Goal: Task Accomplishment & Management: Manage account settings

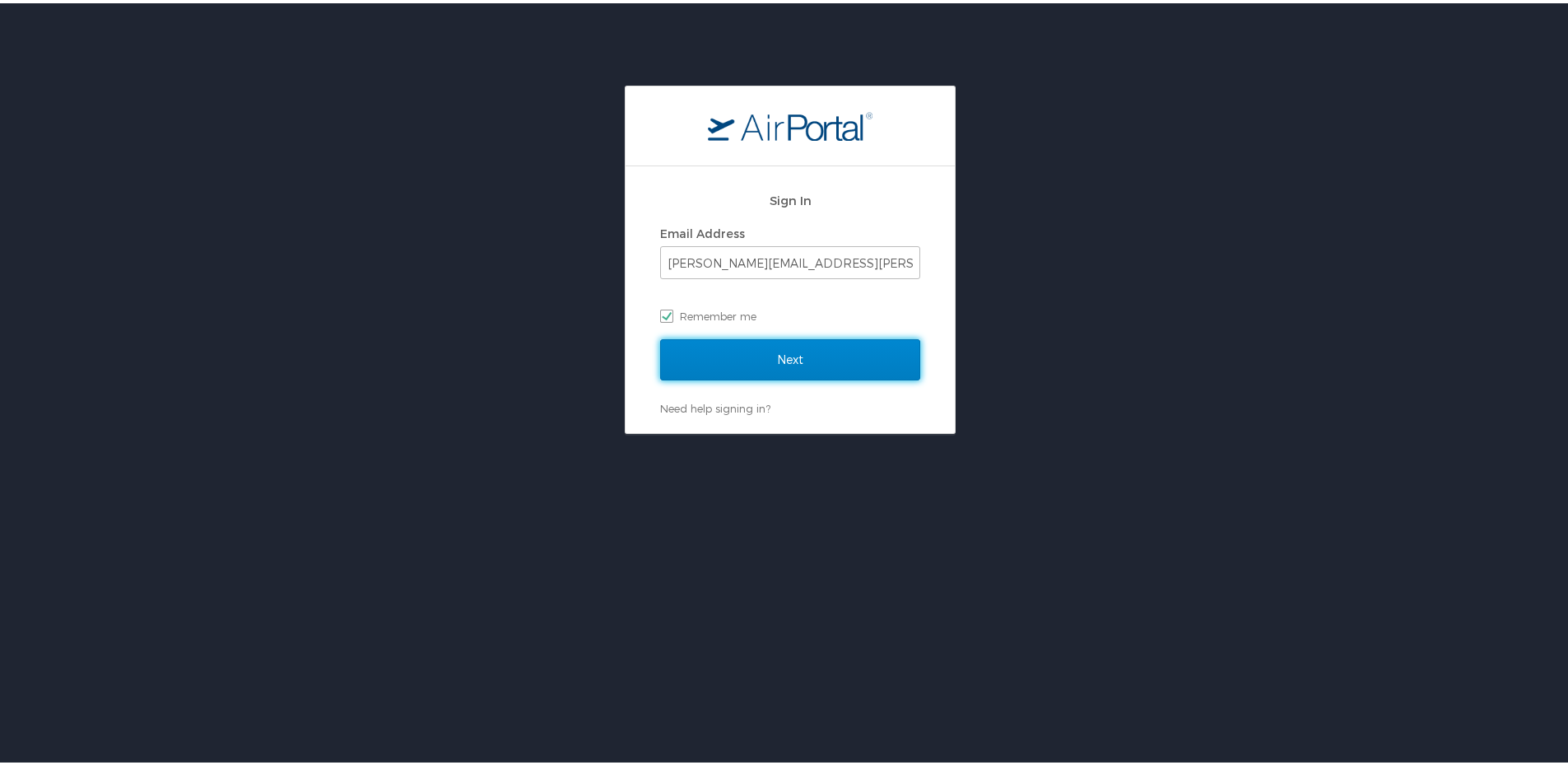
click at [801, 351] on input "Next" at bounding box center [790, 356] width 260 height 41
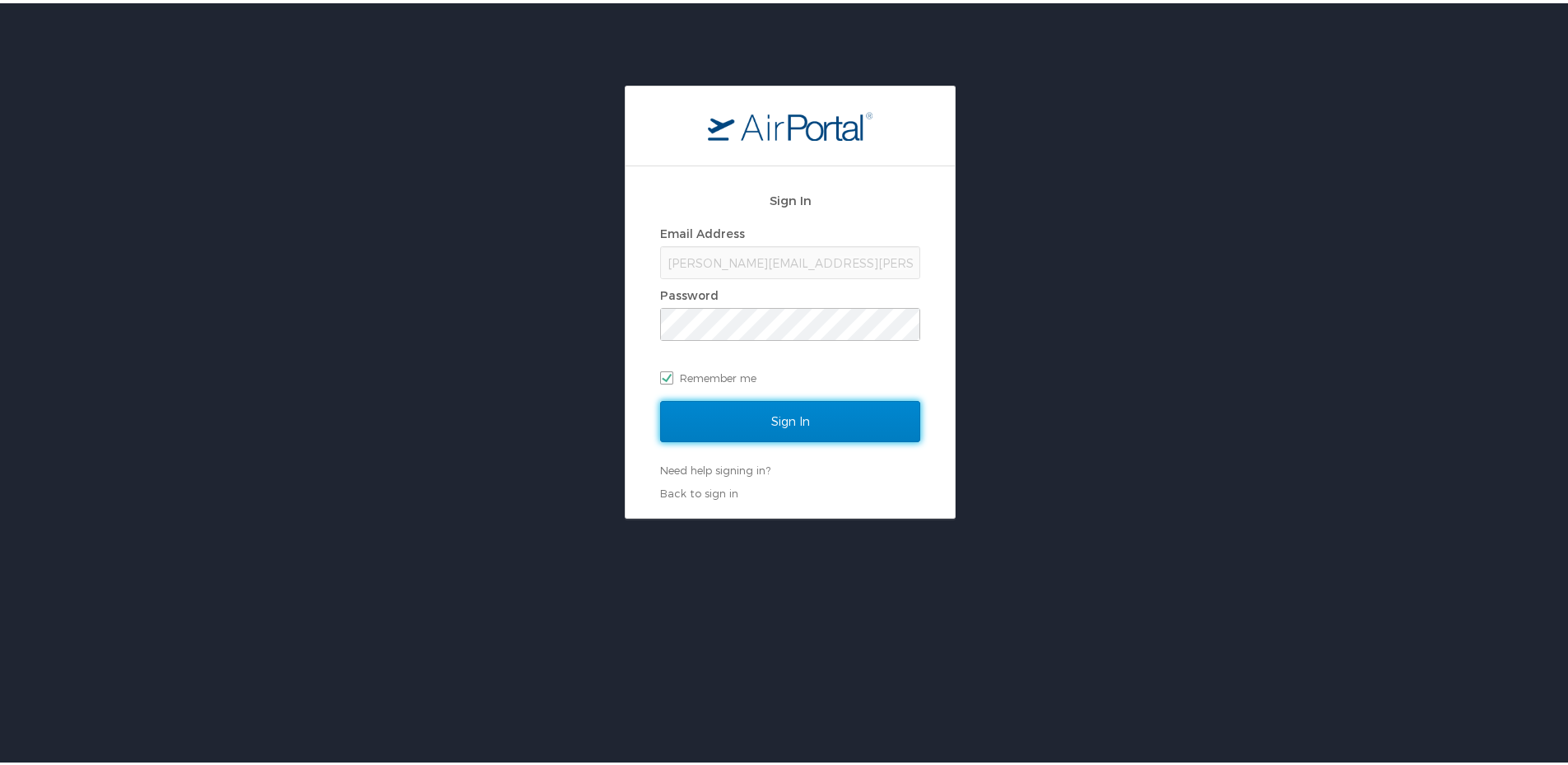
click at [774, 412] on input "Sign In" at bounding box center [790, 418] width 260 height 41
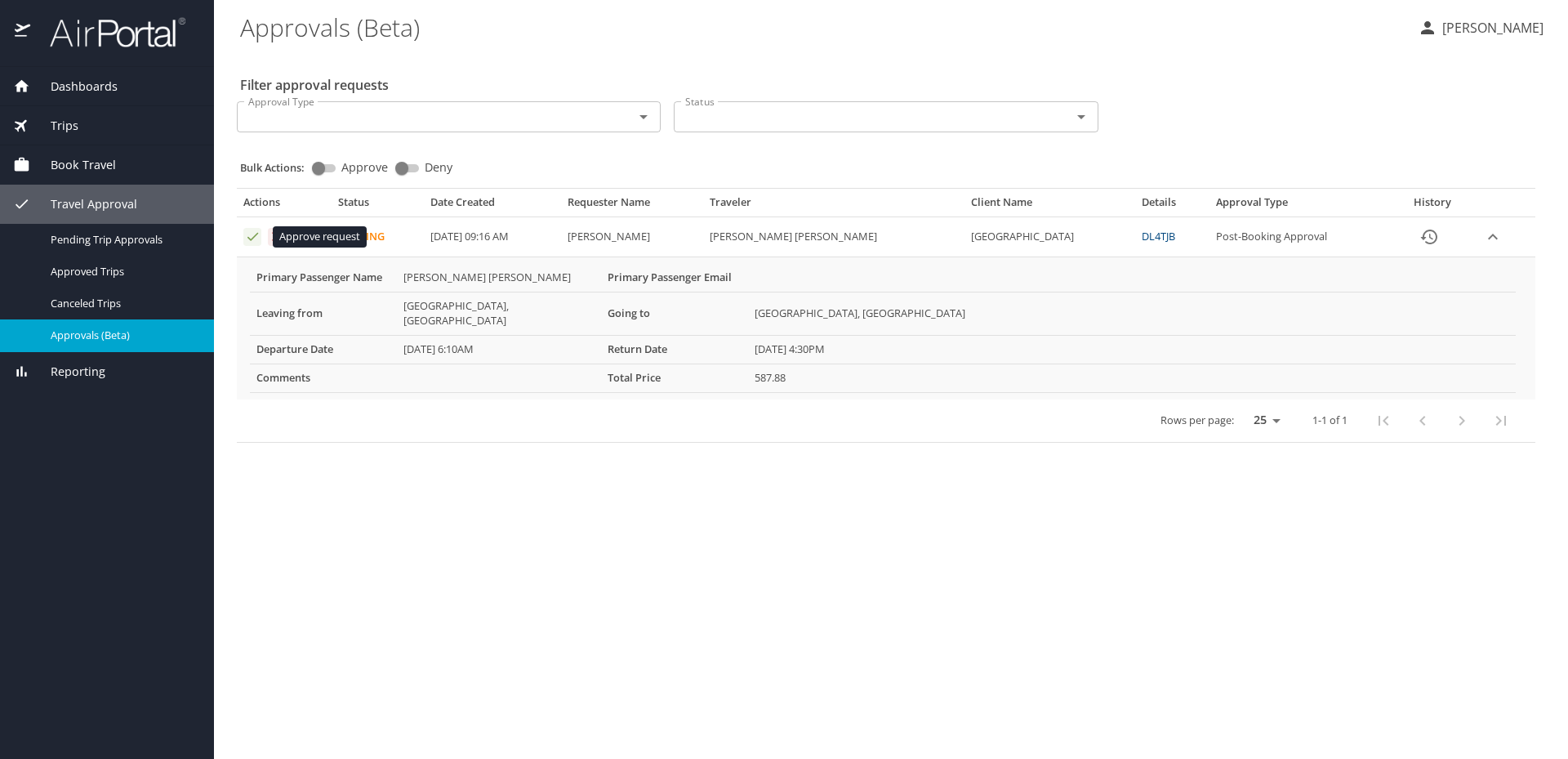
click at [255, 238] on icon "Approval table" at bounding box center [252, 236] width 15 height 15
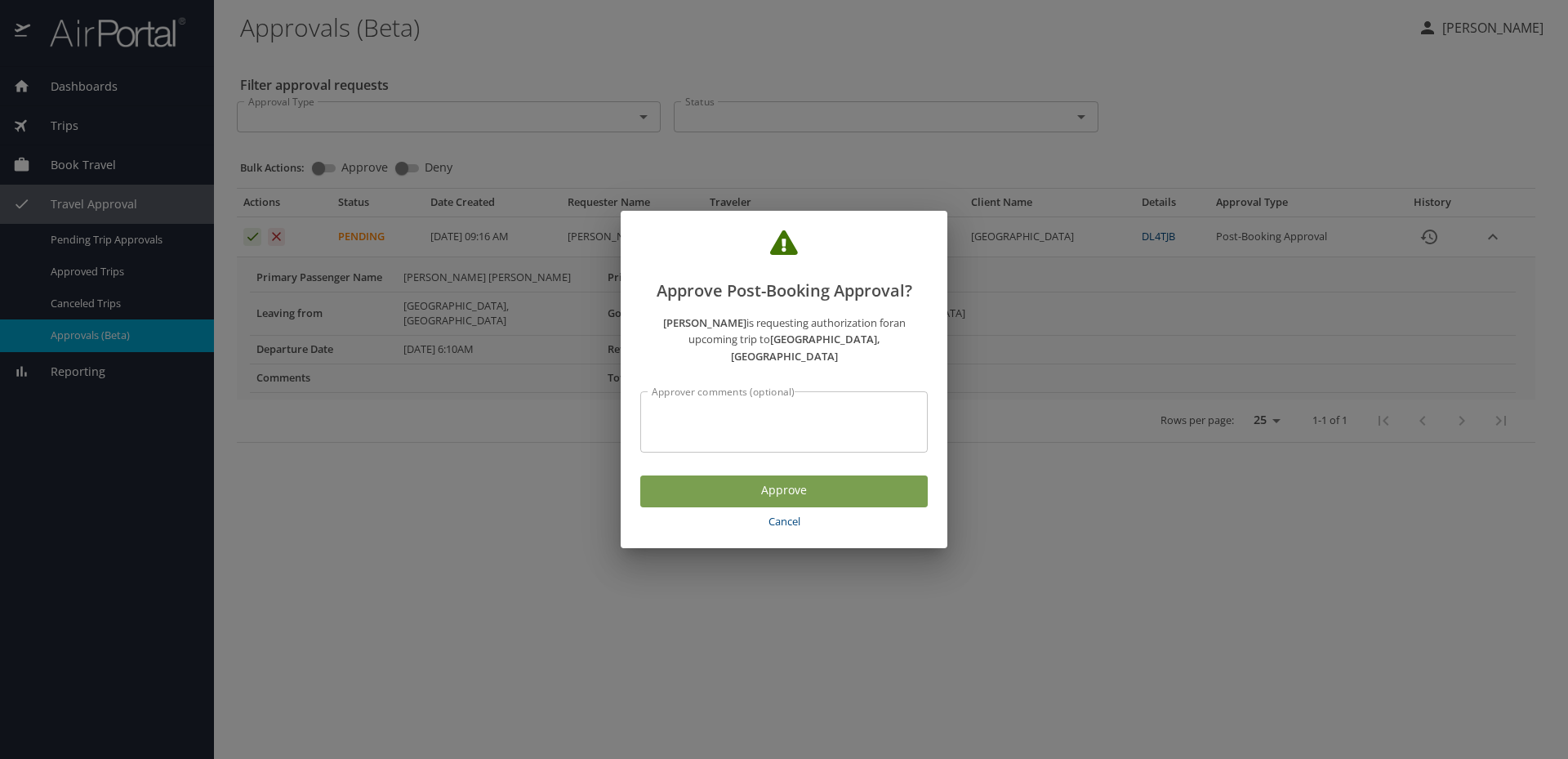
click at [787, 484] on span "Approve" at bounding box center [784, 489] width 261 height 20
